Goal: Task Accomplishment & Management: Manage account settings

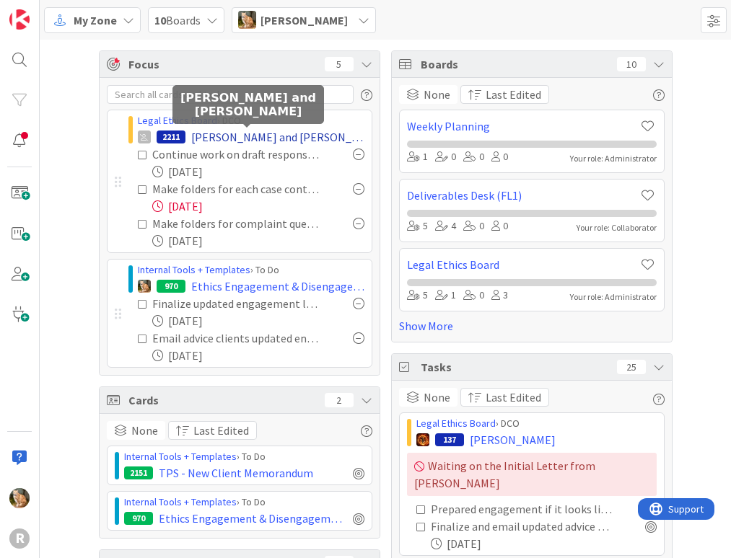
click at [206, 136] on span "[PERSON_NAME] and [PERSON_NAME]" at bounding box center [277, 136] width 173 height 17
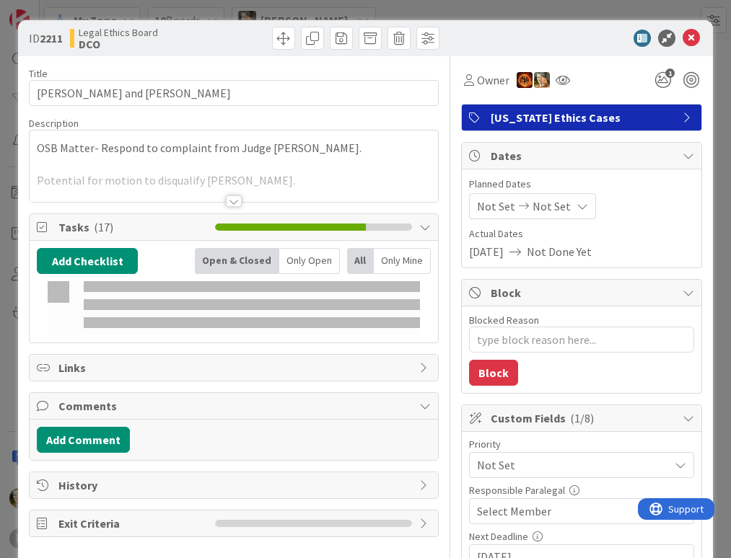
type textarea "x"
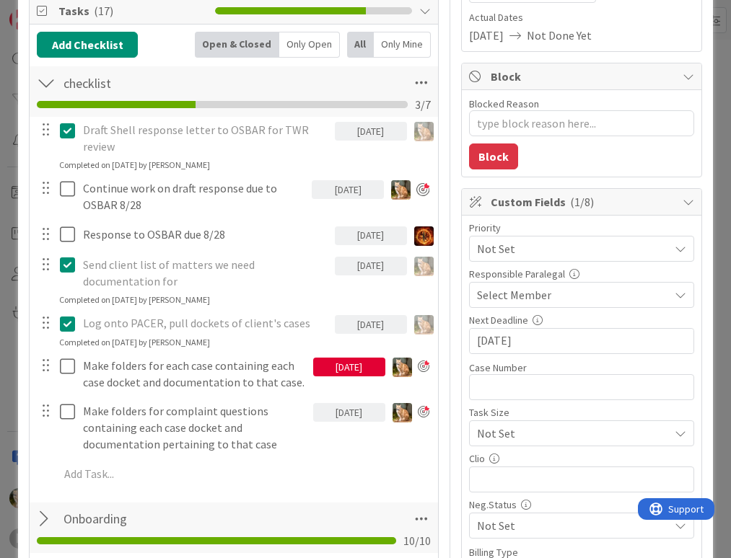
click at [330, 422] on div "[DATE]" at bounding box center [349, 412] width 72 height 19
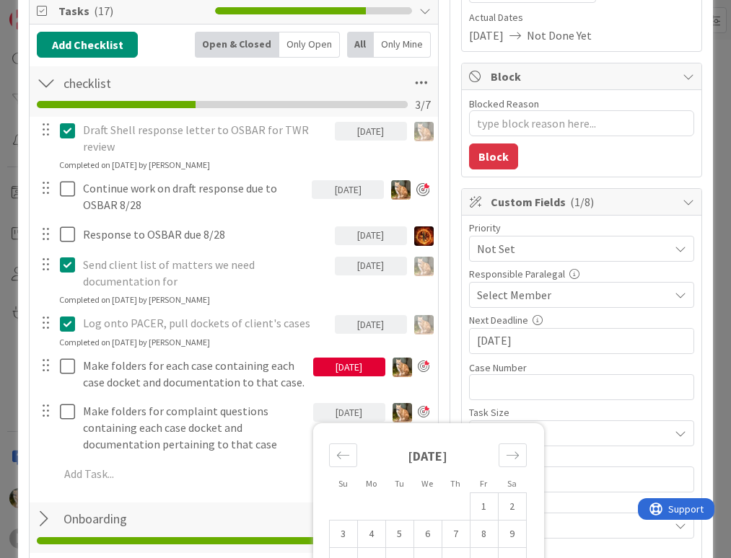
scroll to position [361, 0]
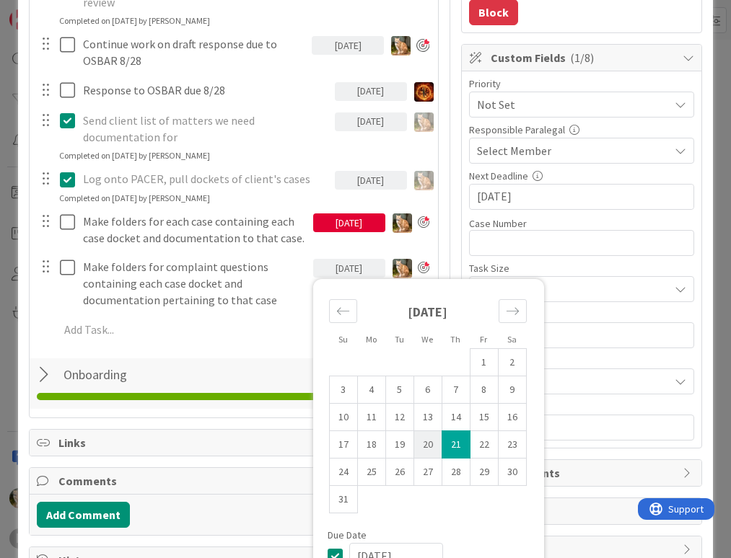
click at [413, 459] on td "20" at bounding box center [427, 444] width 28 height 27
type input "[DATE]"
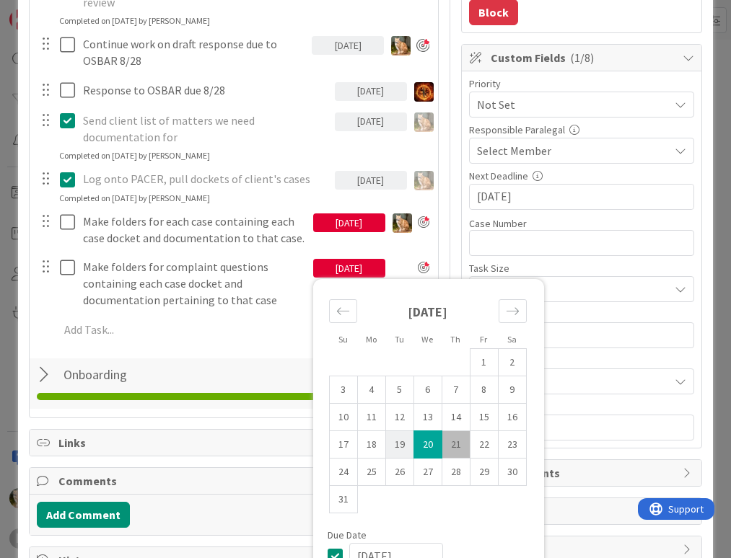
type textarea "x"
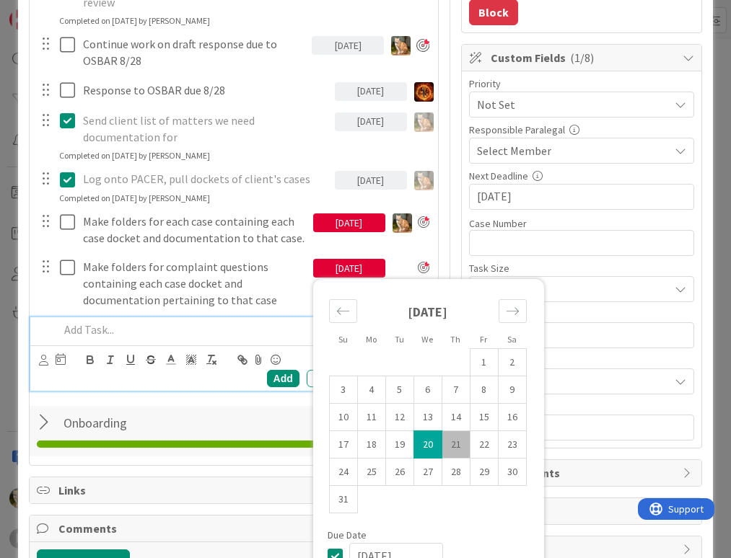
click at [201, 338] on p at bounding box center [243, 330] width 368 height 17
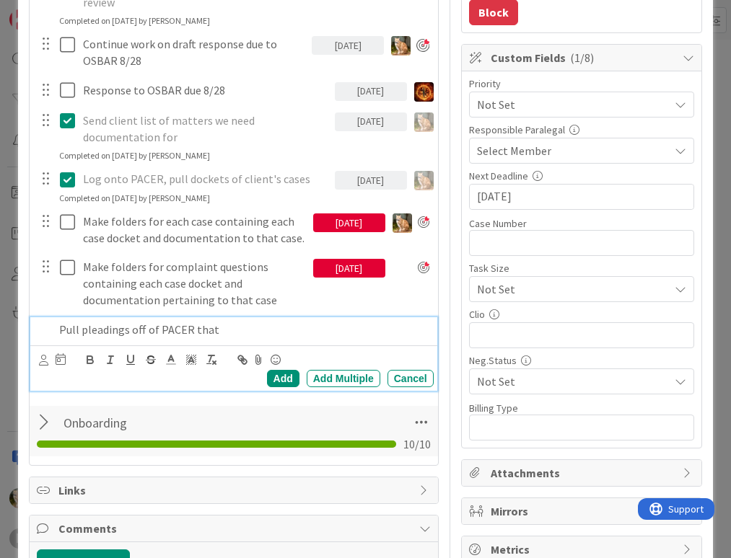
click at [130, 338] on p "Pull pleadings off of PACER that" at bounding box center [243, 330] width 368 height 17
click at [129, 338] on p "Pull pleadings referred to off of PACER that" at bounding box center [243, 330] width 368 height 17
click at [231, 338] on p "Pull pleadings OSBAR referred to off of PACER that" at bounding box center [243, 330] width 368 height 17
click at [331, 338] on p "Pull pleadings OSBAR referred to off of PACER that" at bounding box center [243, 330] width 368 height 17
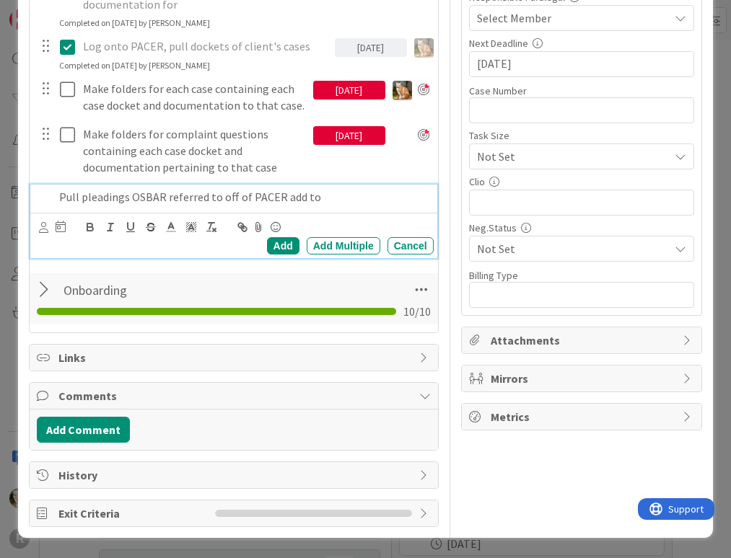
click at [332, 199] on p "Pull pleadings OSBAR referred to off of PACER add to" at bounding box center [243, 197] width 368 height 17
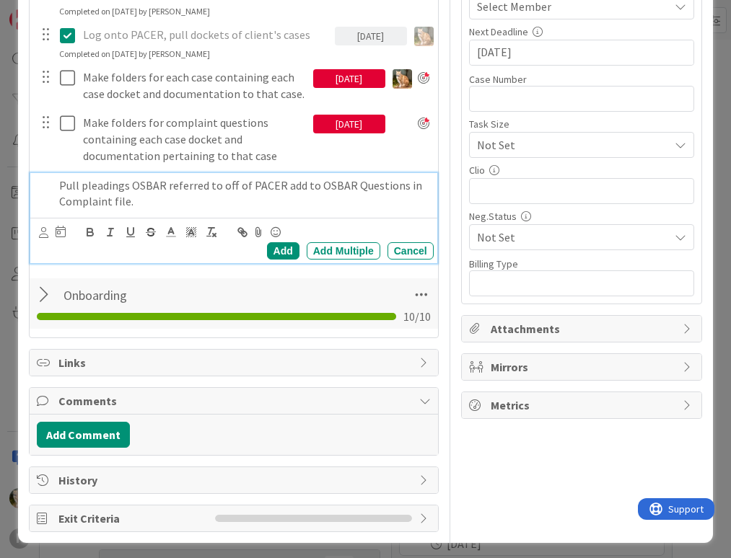
click at [125, 210] on p "Pull pleadings OSBAR referred to off of PACER add to OSBAR Questions in Complai…" at bounding box center [243, 194] width 368 height 32
click at [58, 237] on icon at bounding box center [61, 232] width 10 height 12
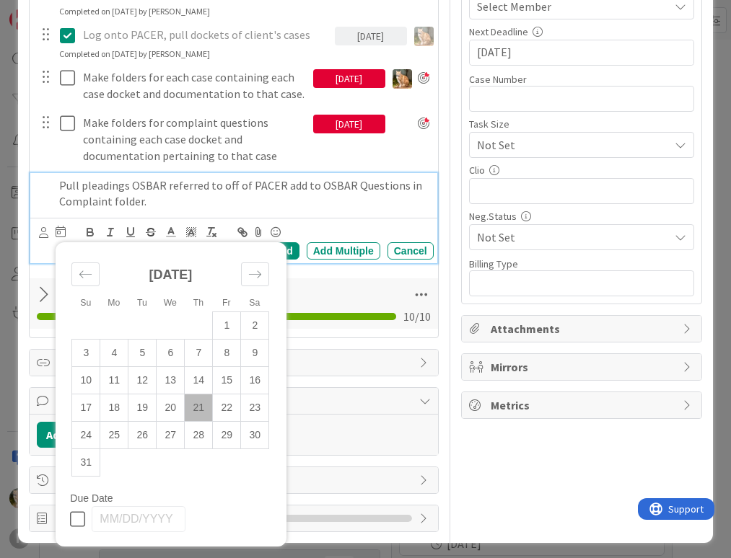
click at [193, 422] on td "21" at bounding box center [199, 408] width 28 height 27
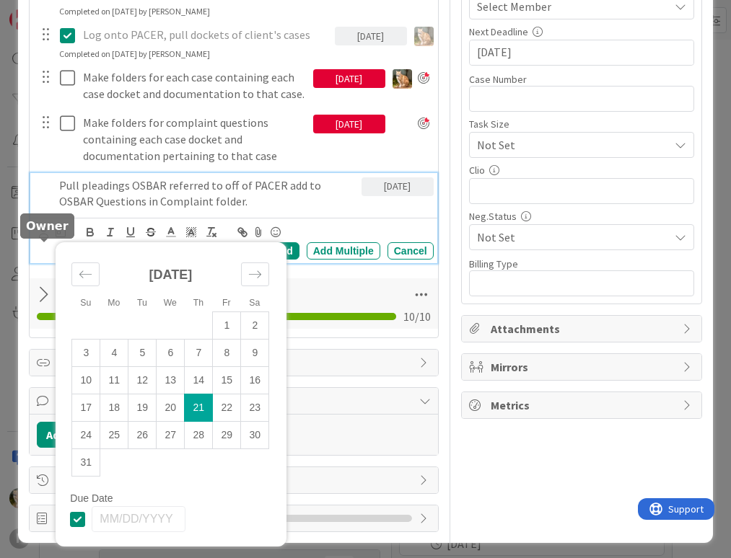
click at [43, 238] on icon at bounding box center [43, 232] width 9 height 11
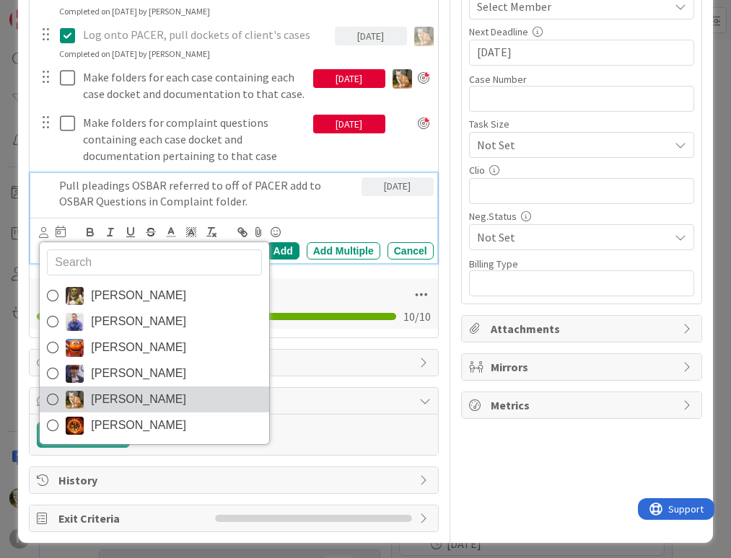
click at [118, 411] on span "[PERSON_NAME]" at bounding box center [138, 400] width 95 height 22
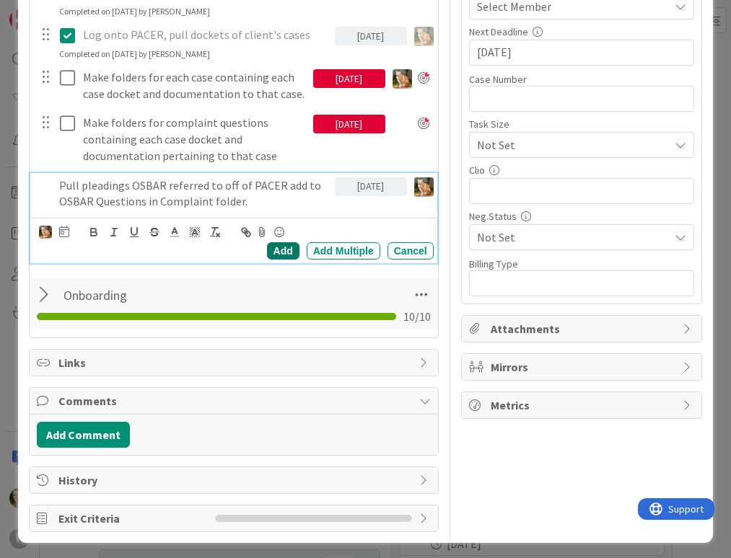
click at [277, 260] on div "Add" at bounding box center [283, 250] width 32 height 17
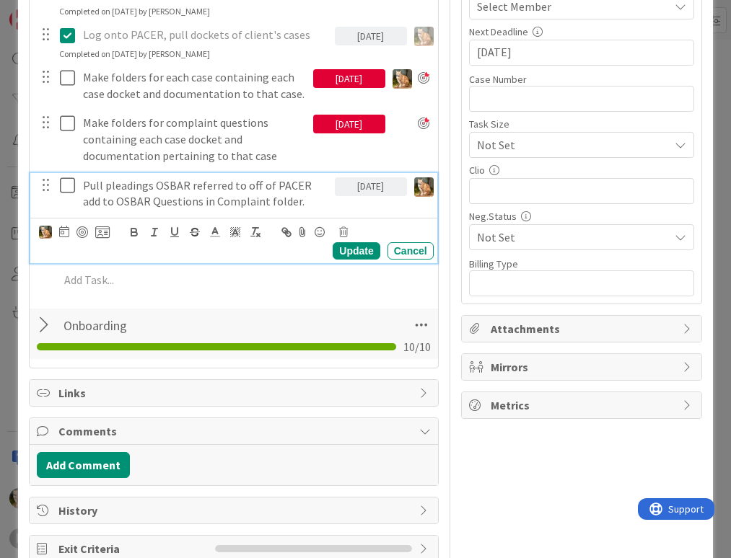
click at [105, 210] on p "Pull pleadings OSBAR referred to off of PACER add to OSBAR Questions in Complai…" at bounding box center [206, 194] width 246 height 32
click at [85, 238] on div at bounding box center [82, 233] width 12 height 12
type textarea "x"
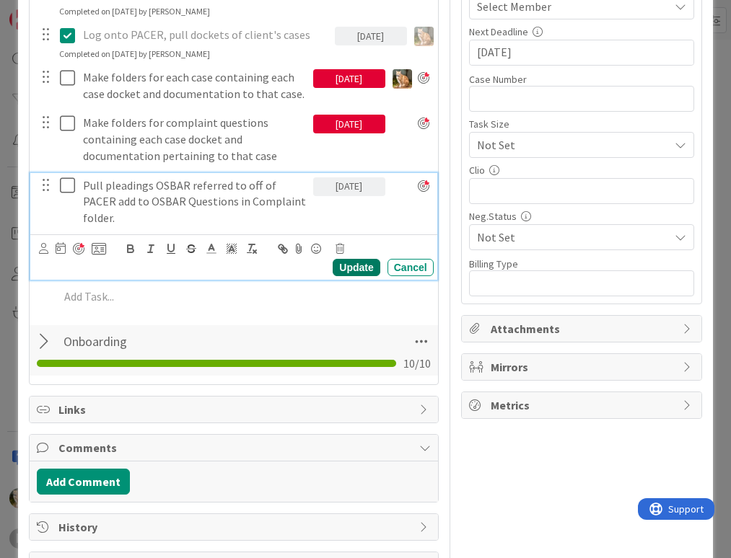
click at [341, 276] on div "Update" at bounding box center [356, 267] width 47 height 17
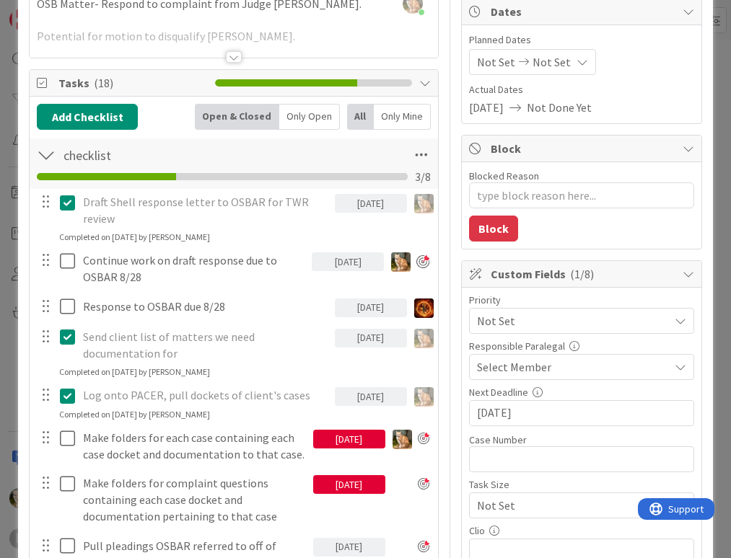
scroll to position [0, 0]
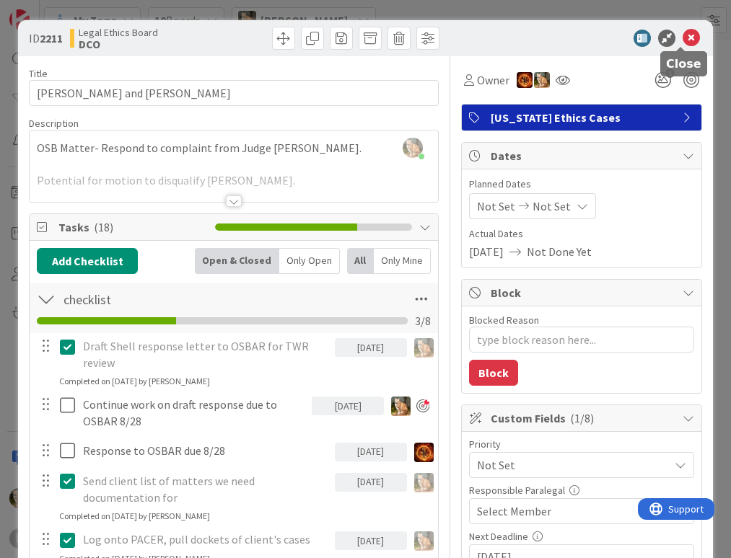
click at [683, 36] on icon at bounding box center [691, 38] width 17 height 17
